Goal: Find specific page/section: Find specific page/section

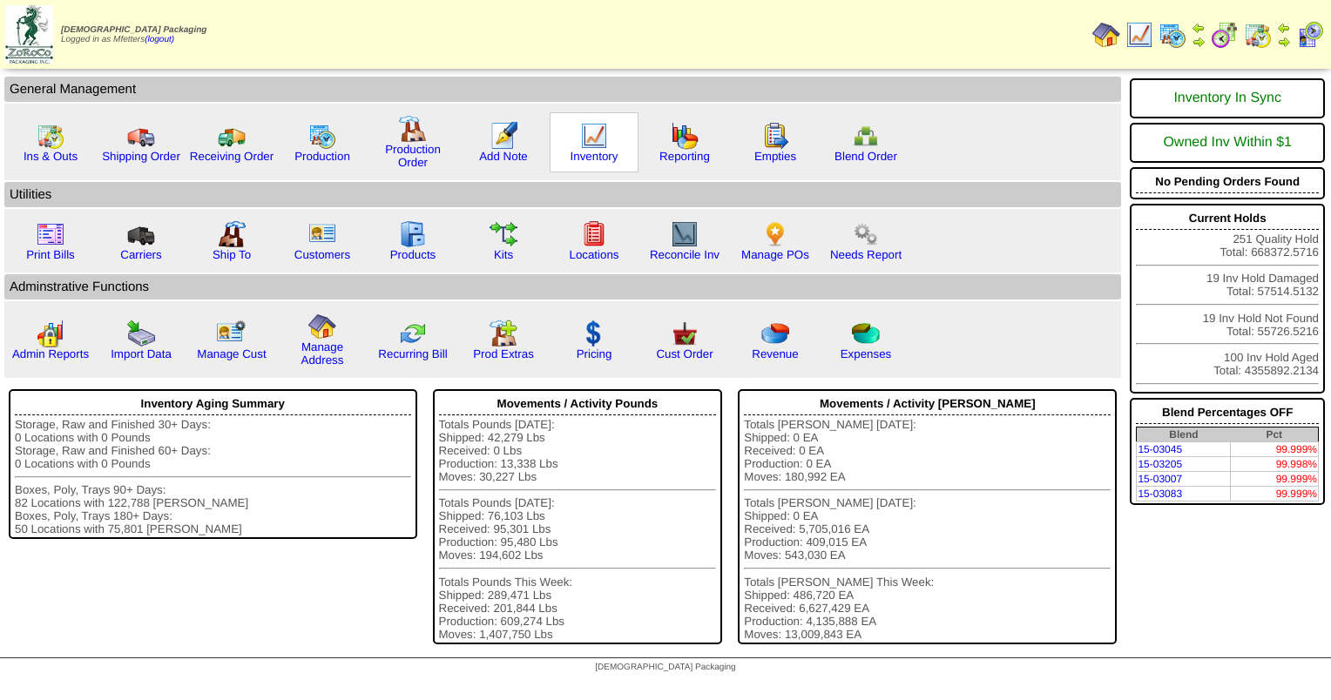
click at [586, 143] on img at bounding box center [594, 136] width 28 height 28
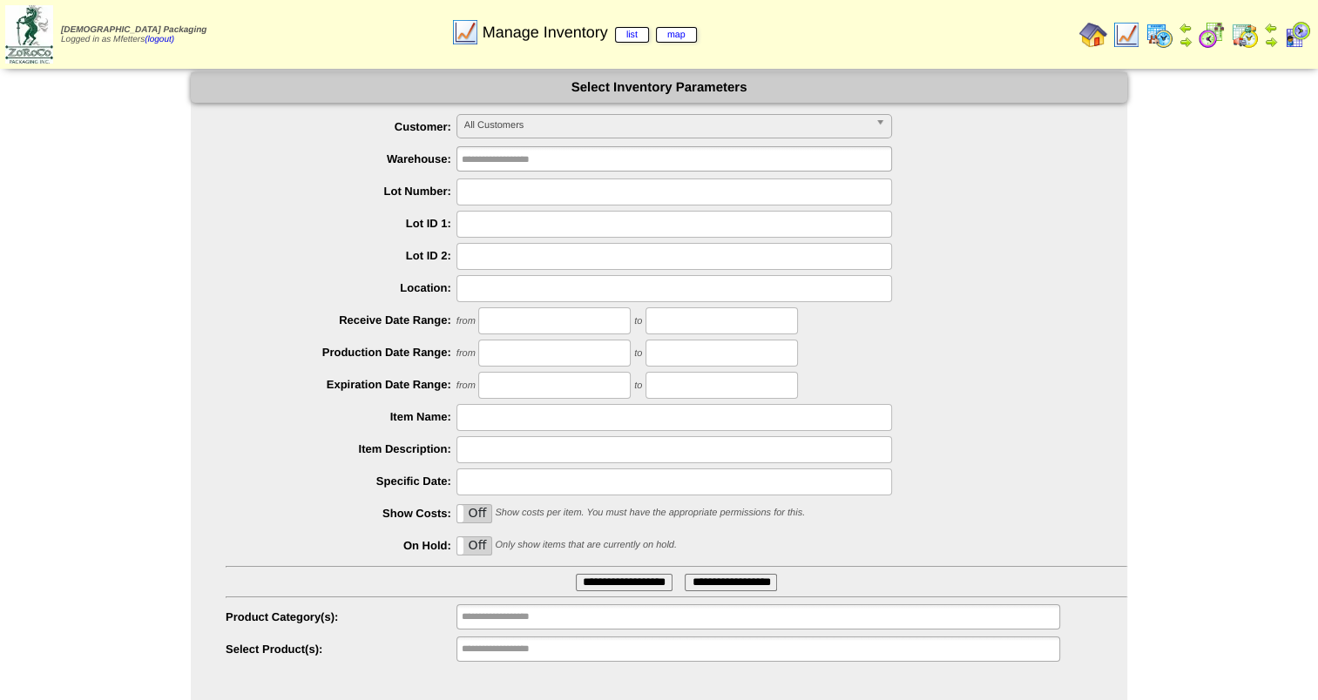
click at [468, 546] on label "Off" at bounding box center [474, 546] width 34 height 17
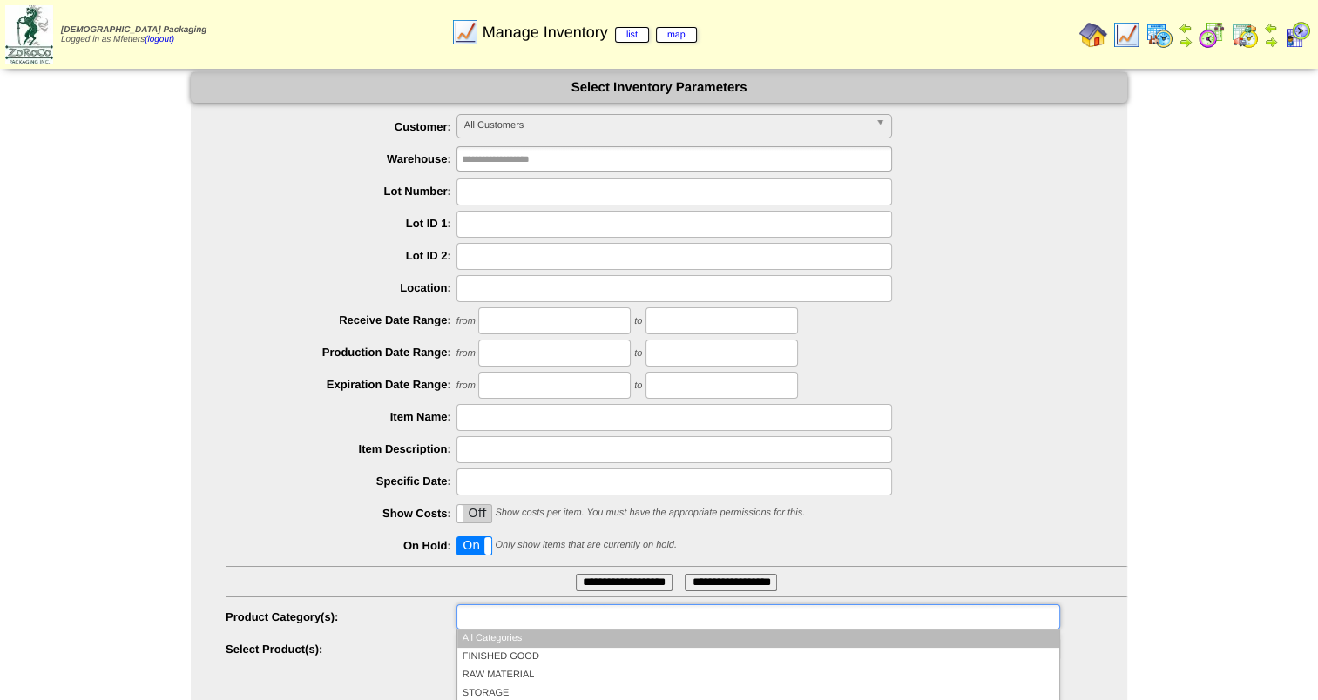
click at [512, 626] on input "text" at bounding box center [518, 617] width 112 height 22
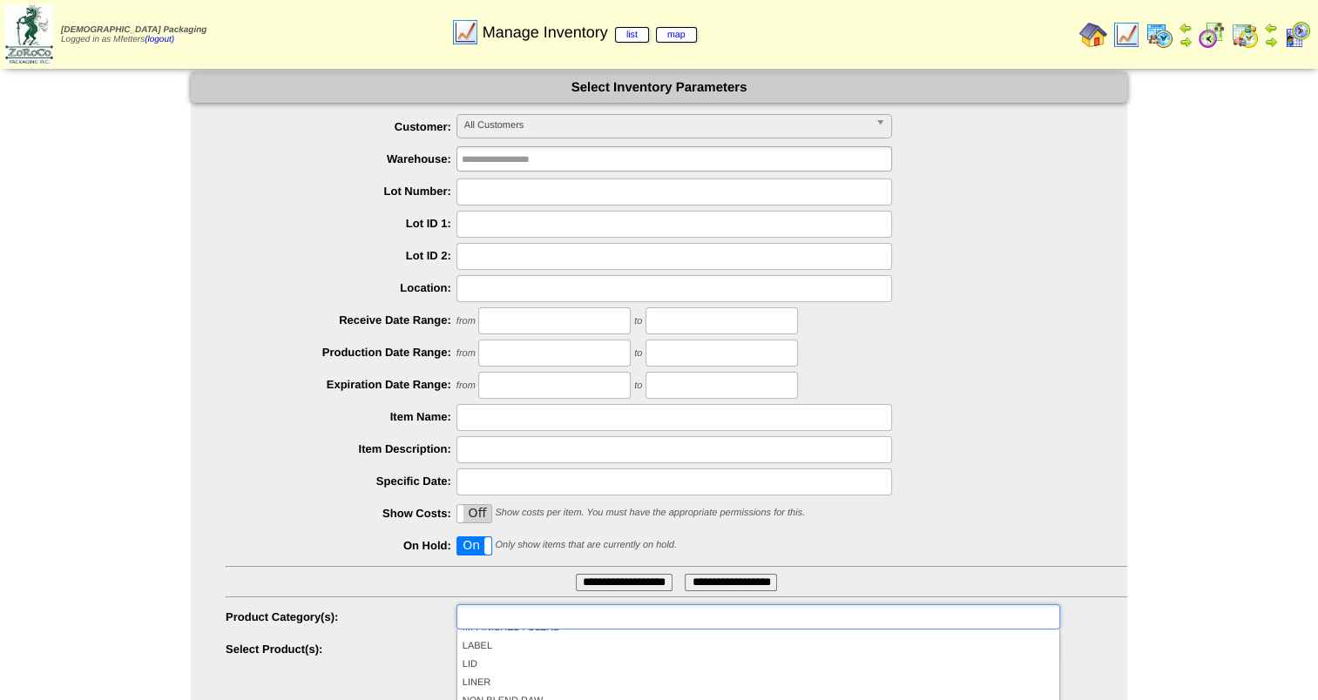
scroll to position [139, 0]
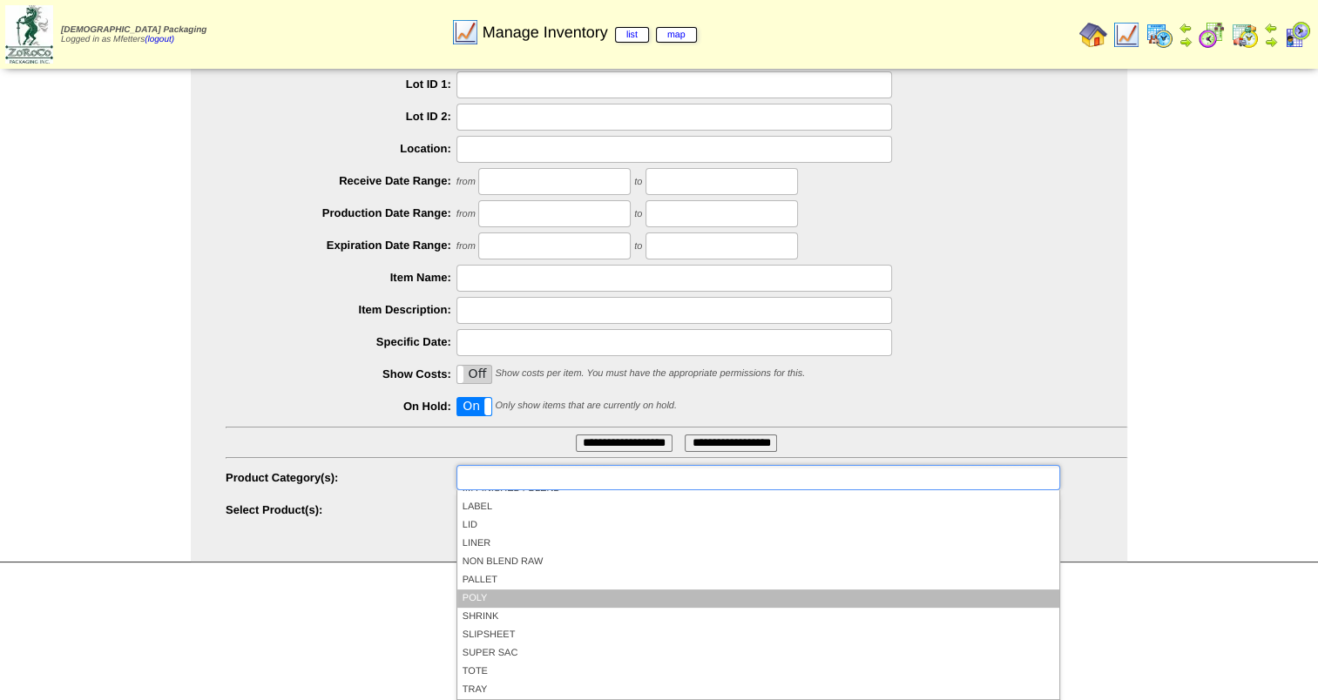
click at [501, 597] on li "POLY" at bounding box center [758, 599] width 602 height 18
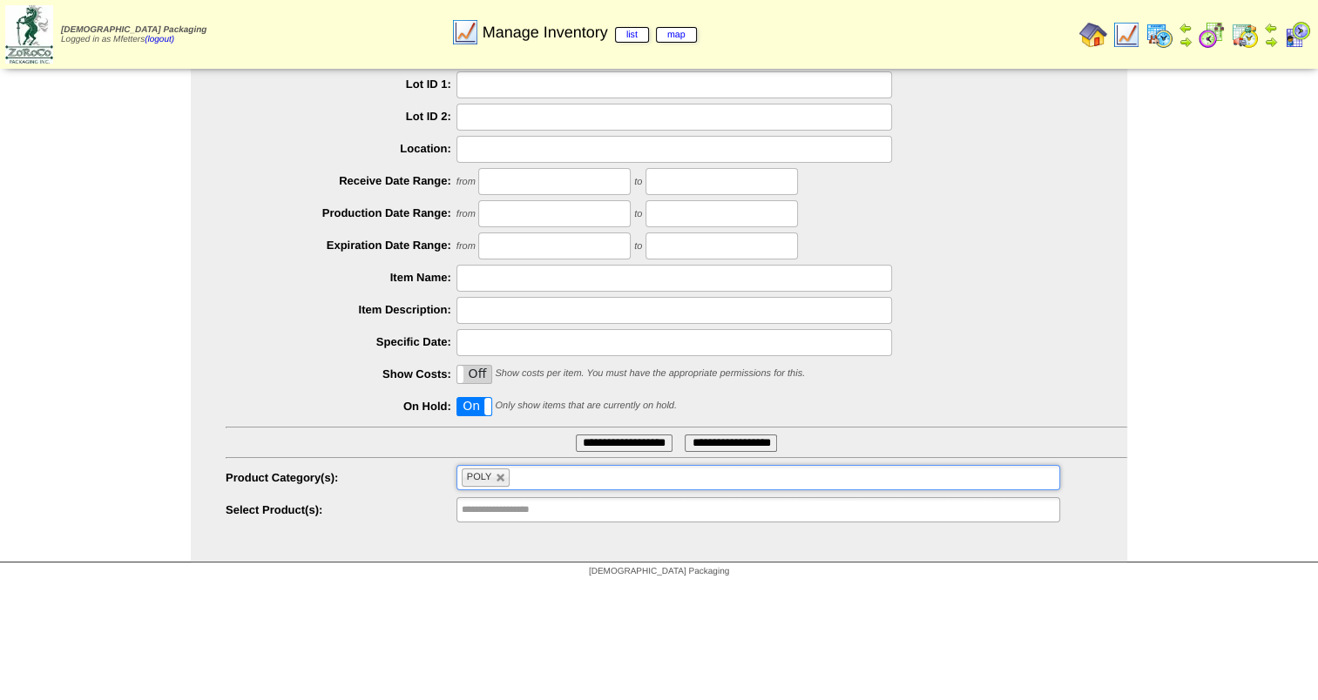
click at [599, 443] on input "**********" at bounding box center [624, 443] width 97 height 17
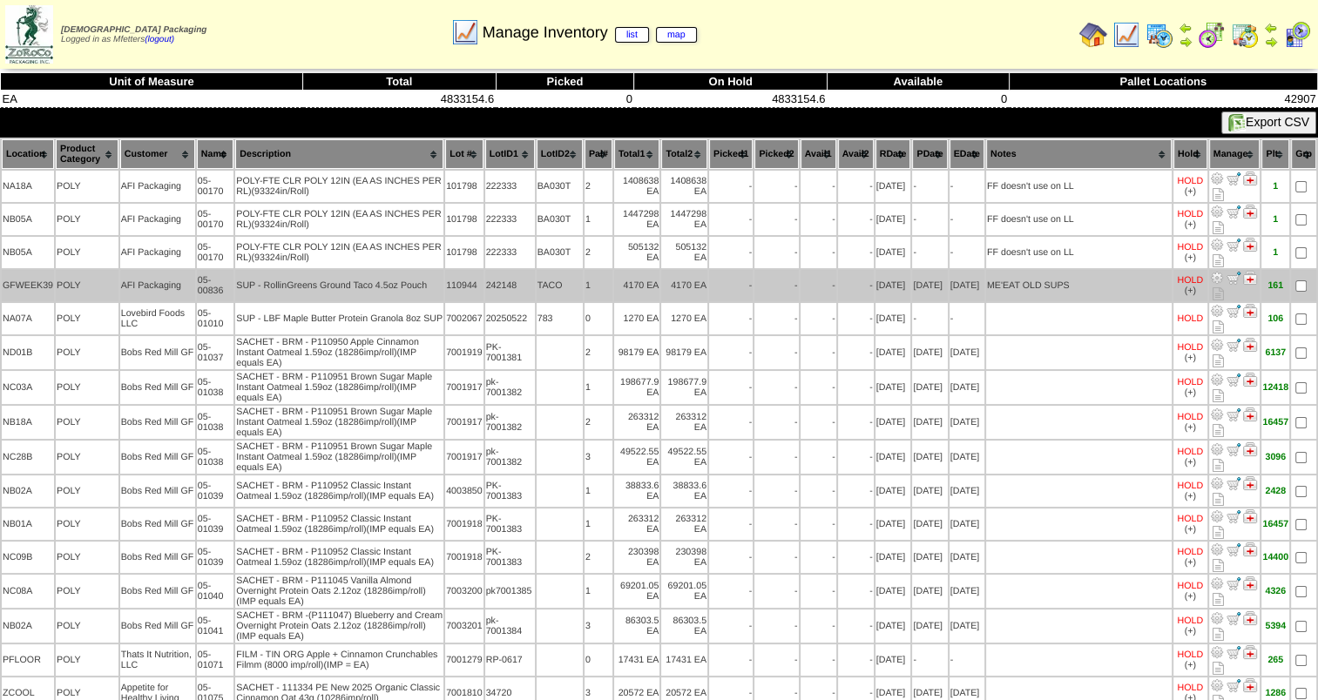
scroll to position [186, 0]
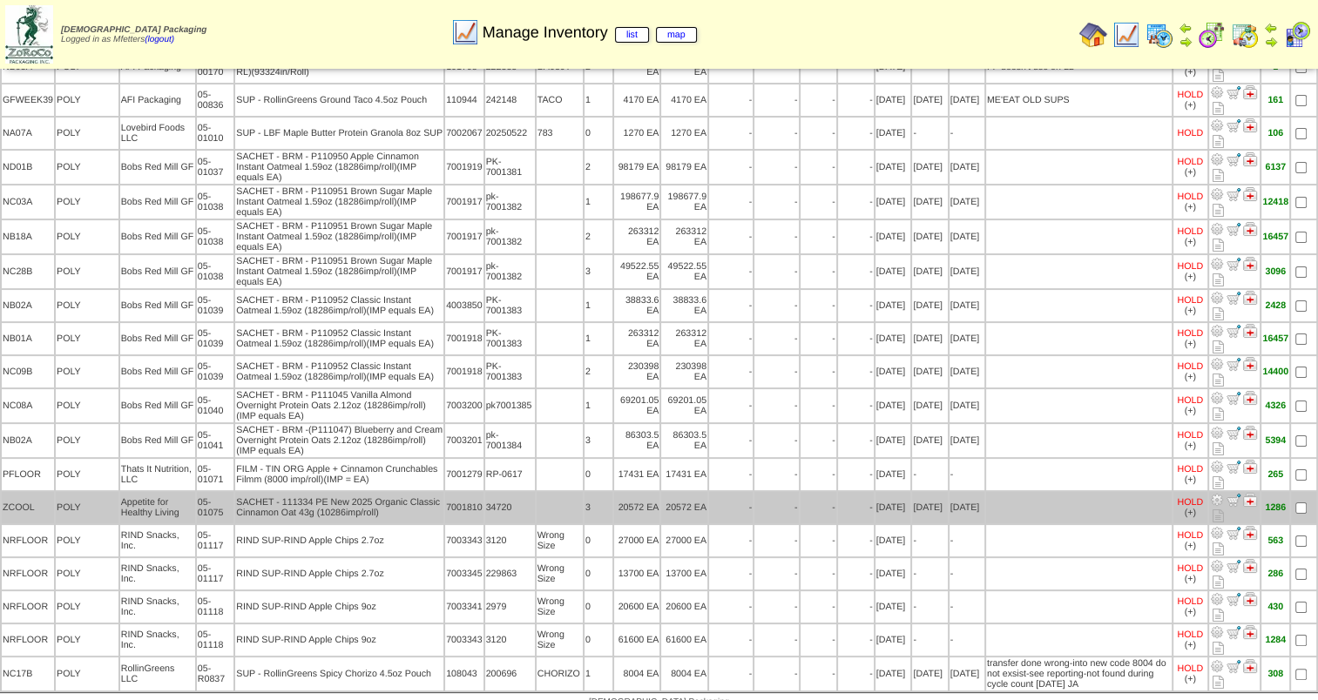
click at [237, 492] on td "SACHET - 111334 PE New 2025 Organic Classic Cinnamon Oat 43g (10286imp/roll)" at bounding box center [339, 507] width 208 height 31
click at [312, 459] on td "FILM - TIN ORG Apple + Cinnamon Crunchables Filmm (8000 imp/roll)(IMP = EA)" at bounding box center [339, 474] width 208 height 31
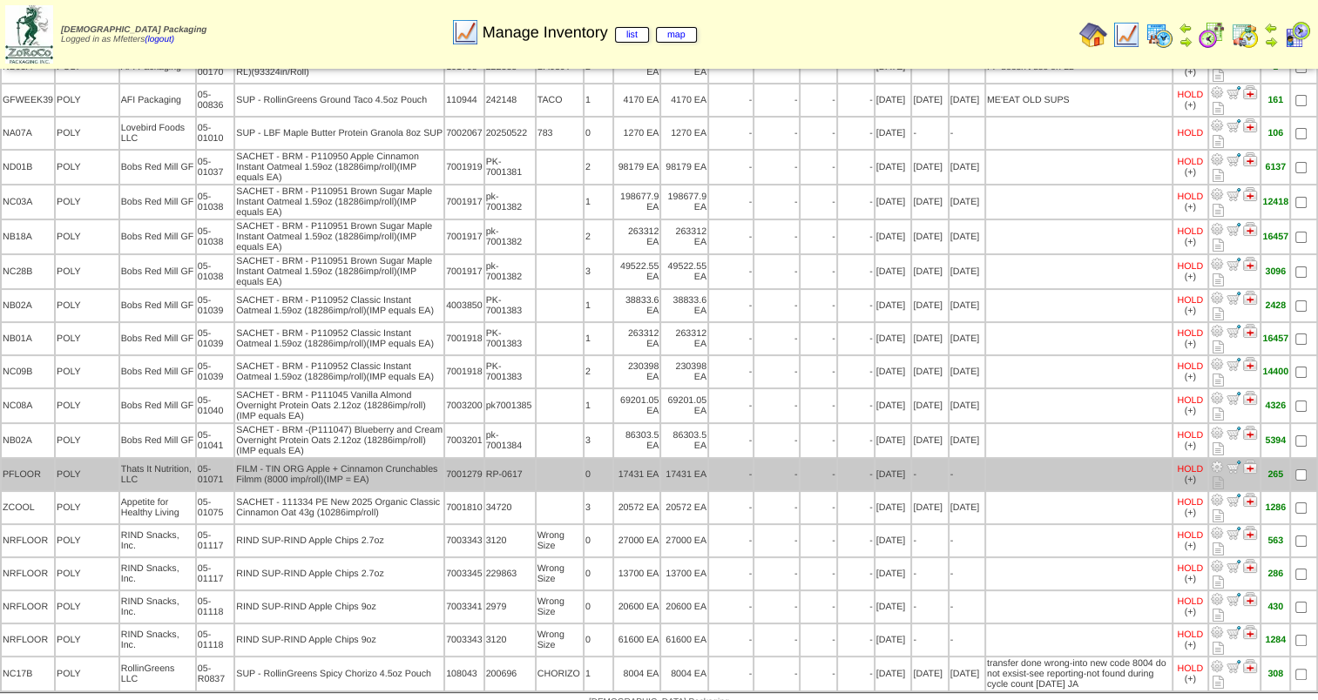
click at [160, 469] on td "Thats It Nutrition, LLC" at bounding box center [157, 474] width 75 height 31
click at [368, 460] on td "FILM - TIN ORG Apple + Cinnamon Crunchables Filmm (8000 imp/roll)(IMP = EA)" at bounding box center [339, 474] width 208 height 31
